Goal: Information Seeking & Learning: Learn about a topic

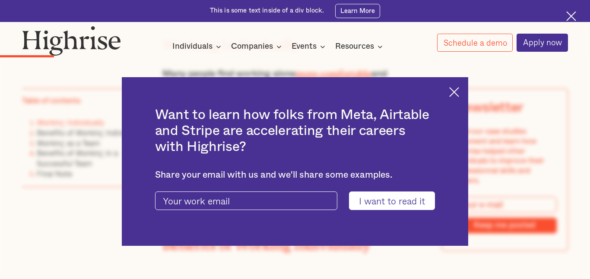
scroll to position [709, 0]
click at [457, 89] on img at bounding box center [454, 92] width 10 height 10
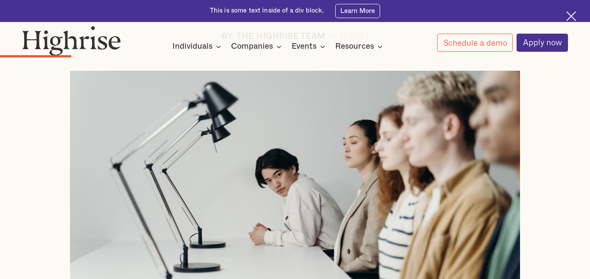
scroll to position [0, 0]
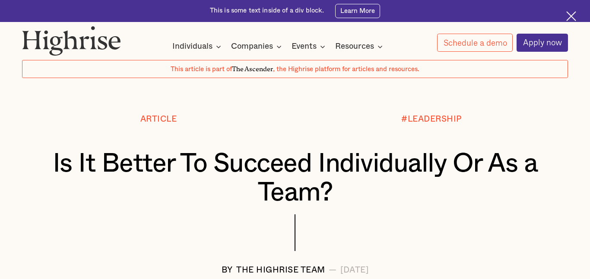
scroll to position [29, 0]
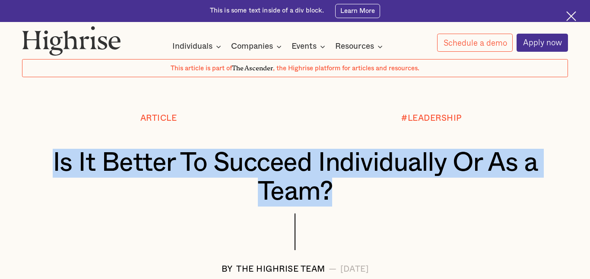
drag, startPoint x: 41, startPoint y: 162, endPoint x: 330, endPoint y: 199, distance: 291.4
click at [330, 199] on div "Is It Better To Succeed Individually Or As a Team?" at bounding box center [295, 178] width 546 height 58
copy h1 "Is It Better To Succeed Individually Or As a Team?"
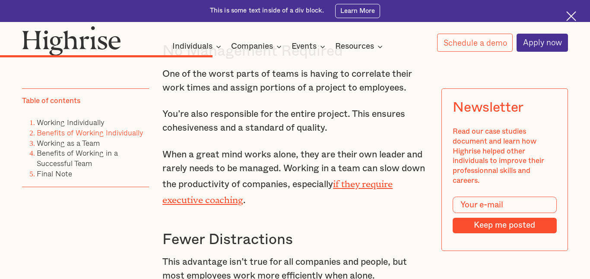
scroll to position [1835, 0]
click at [171, 86] on p "One of the worst parts of teams is having to correlate their work times and ass…" at bounding box center [294, 82] width 265 height 28
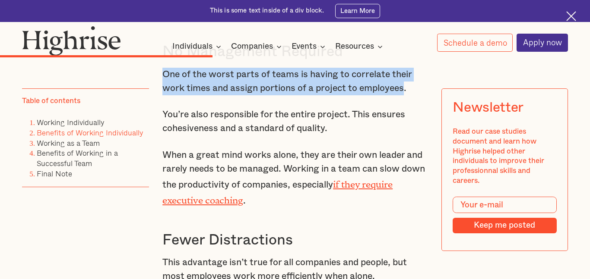
drag, startPoint x: 171, startPoint y: 86, endPoint x: 402, endPoint y: 99, distance: 231.5
click at [402, 95] on p "One of the worst parts of teams is having to correlate their work times and ass…" at bounding box center [294, 82] width 265 height 28
copy p "One of the worst parts of teams is having to correlate their work times and ass…"
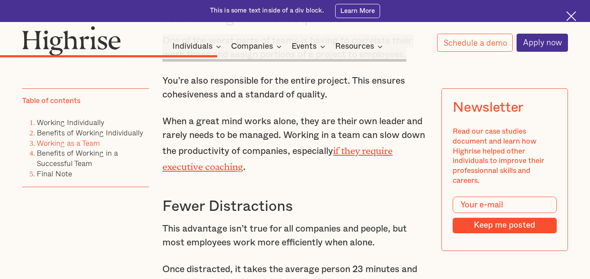
scroll to position [1869, 0]
click at [176, 135] on p "When a great mind works alone, they are their own leader and rarely needs to be…" at bounding box center [294, 145] width 265 height 60
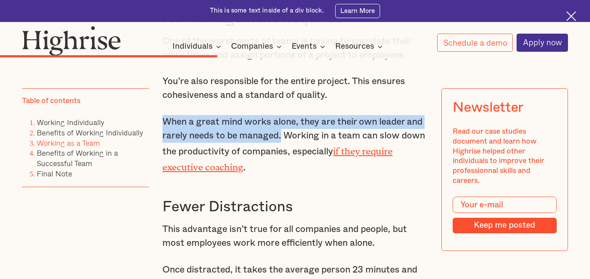
drag, startPoint x: 176, startPoint y: 135, endPoint x: 280, endPoint y: 145, distance: 104.1
click at [280, 145] on p "When a great mind works alone, they are their own leader and rarely needs to be…" at bounding box center [294, 145] width 265 height 60
copy p "When a great mind works alone, they are their own leader and rarely needs to be…"
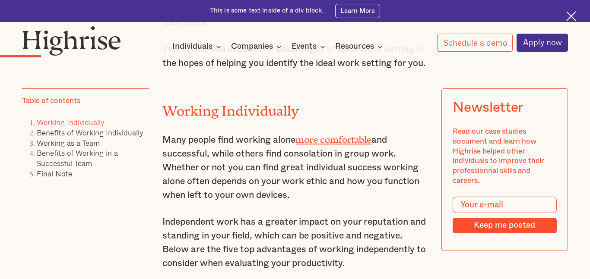
scroll to position [648, 0]
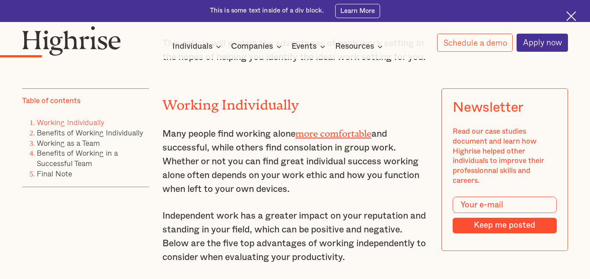
click at [306, 162] on p "Many people find working alone more comfortable and successful, while others fi…" at bounding box center [294, 160] width 265 height 71
copy p "consolation"
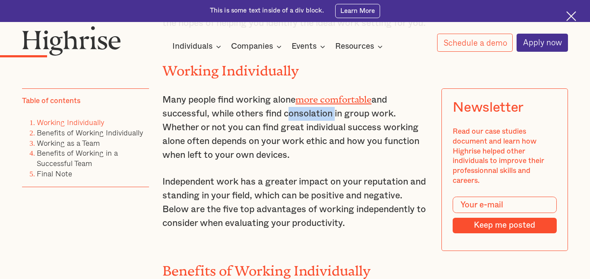
scroll to position [684, 0]
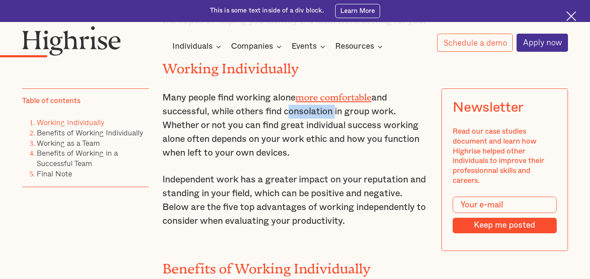
click at [318, 155] on p "Many people find working alone more comfortable and successful, while others fi…" at bounding box center [294, 124] width 265 height 71
copy p "ethic"
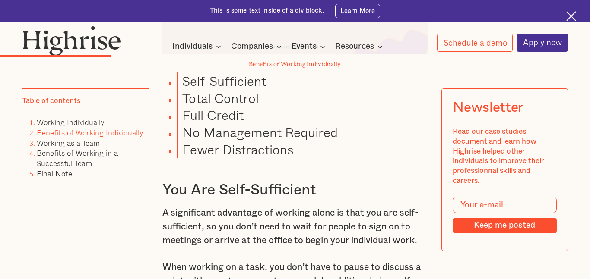
scroll to position [1130, 0]
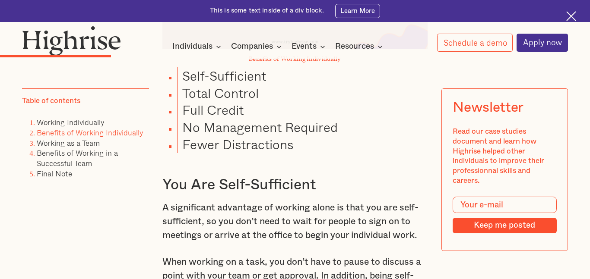
click at [222, 85] on li "Self-Sufficient" at bounding box center [302, 75] width 250 height 17
copy li "Sufficient"
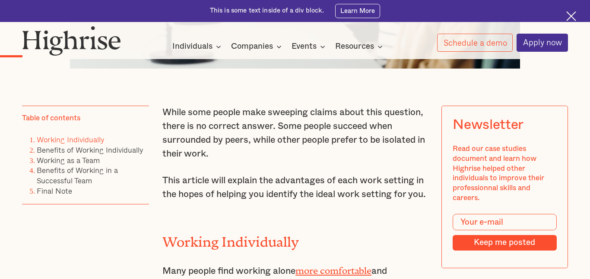
scroll to position [511, 0]
click at [287, 124] on p "While some people make sweeping claims about this question, there is no correct…" at bounding box center [294, 132] width 265 height 55
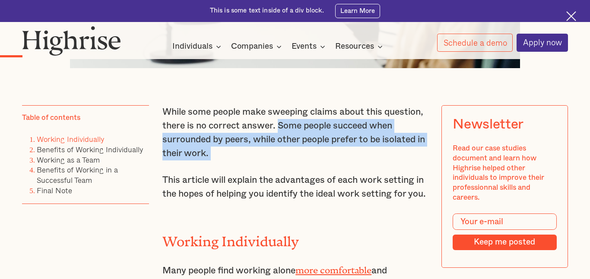
drag, startPoint x: 287, startPoint y: 124, endPoint x: 287, endPoint y: 155, distance: 31.1
click at [287, 155] on p "While some people make sweeping claims about this question, there is no correct…" at bounding box center [294, 132] width 265 height 55
copy p "Some people succeed when surrounded by peers, while other people prefer to be i…"
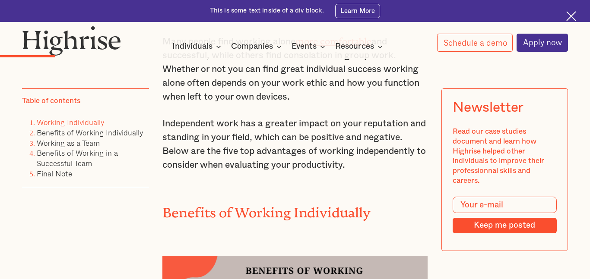
scroll to position [742, 0]
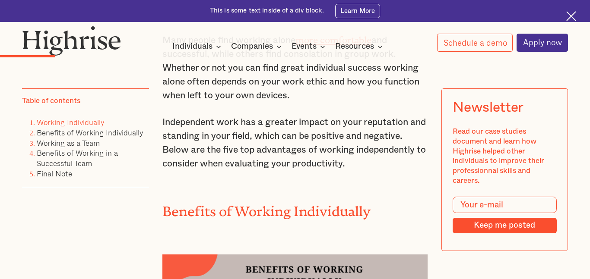
click at [172, 137] on p "Independent work has a greater impact on your reputation and standing in your f…" at bounding box center [294, 143] width 265 height 55
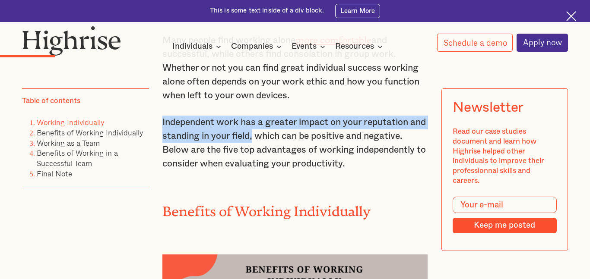
drag, startPoint x: 172, startPoint y: 137, endPoint x: 268, endPoint y: 149, distance: 96.3
click at [268, 149] on p "Independent work has a greater impact on your reputation and standing in your f…" at bounding box center [294, 143] width 265 height 55
copy p "Independent work has a greater impact on your reputation and standing in your f…"
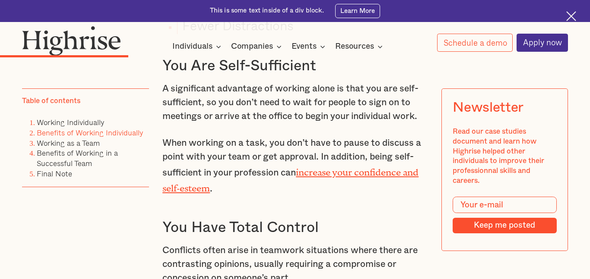
scroll to position [1251, 0]
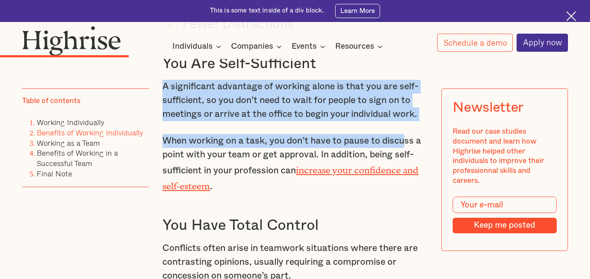
drag, startPoint x: 162, startPoint y: 99, endPoint x: 406, endPoint y: 137, distance: 246.2
click at [406, 137] on div "While some people make sweeping claims about this question, there is no correct…" at bounding box center [294, 157] width 265 height 1584
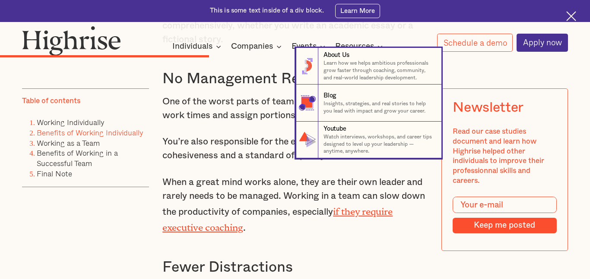
scroll to position [1810, 0]
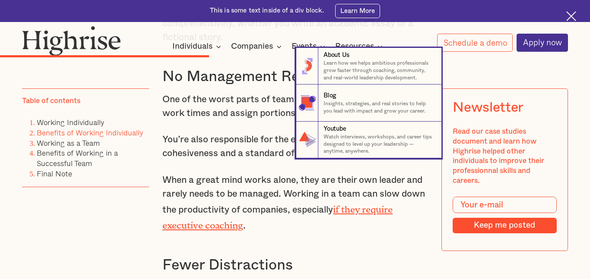
click at [294, 140] on nav "8 About Us Learn how we helps ambitious professionals grow faster through coach…" at bounding box center [295, 103] width 590 height 111
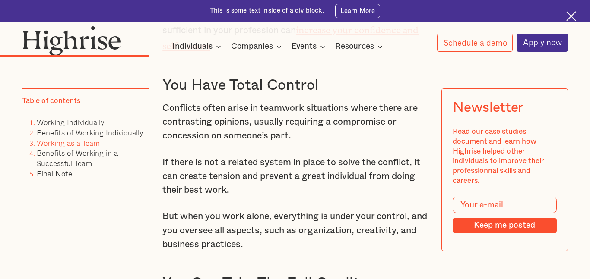
scroll to position [1394, 0]
